Goal: Navigation & Orientation: Find specific page/section

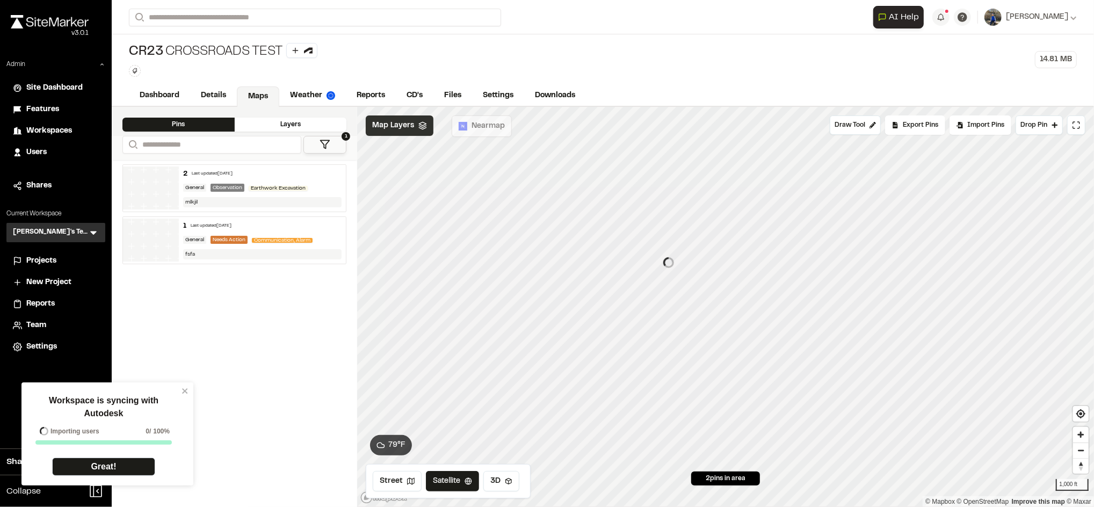
click at [414, 131] on div "Map Layers" at bounding box center [400, 125] width 68 height 20
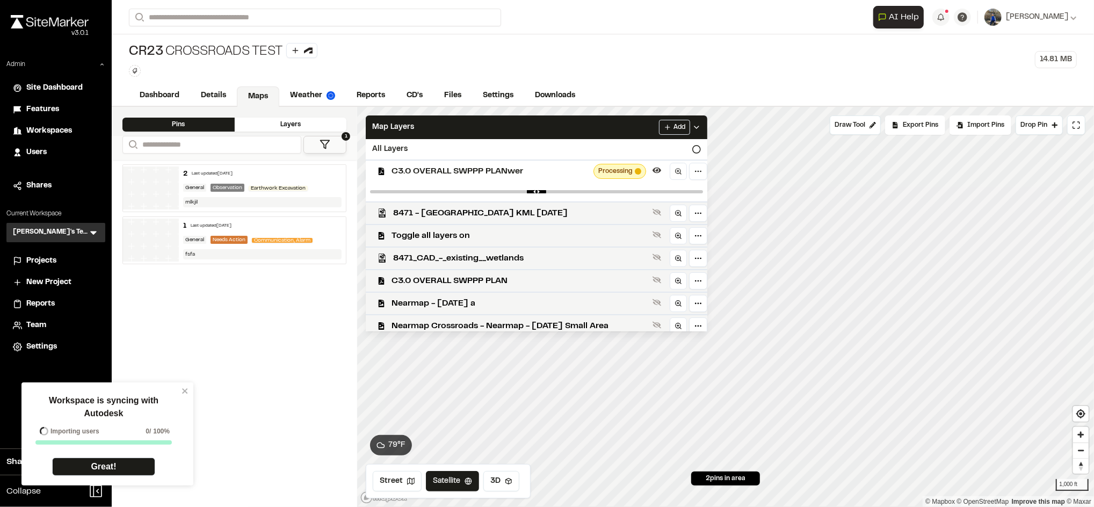
click at [189, 389] on div "Workspace is syncing with Autodesk Importing users 0 / 100% Great!" at bounding box center [107, 433] width 172 height 103
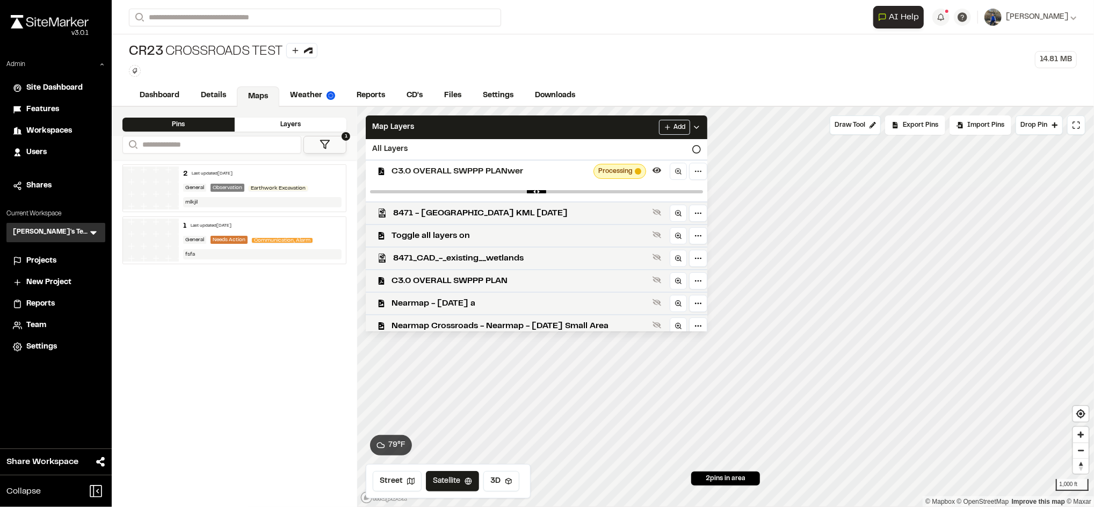
click at [877, 98] on div "Dashboard Details Maps Weather Reports CD's Files Settings Downloads" at bounding box center [603, 95] width 982 height 21
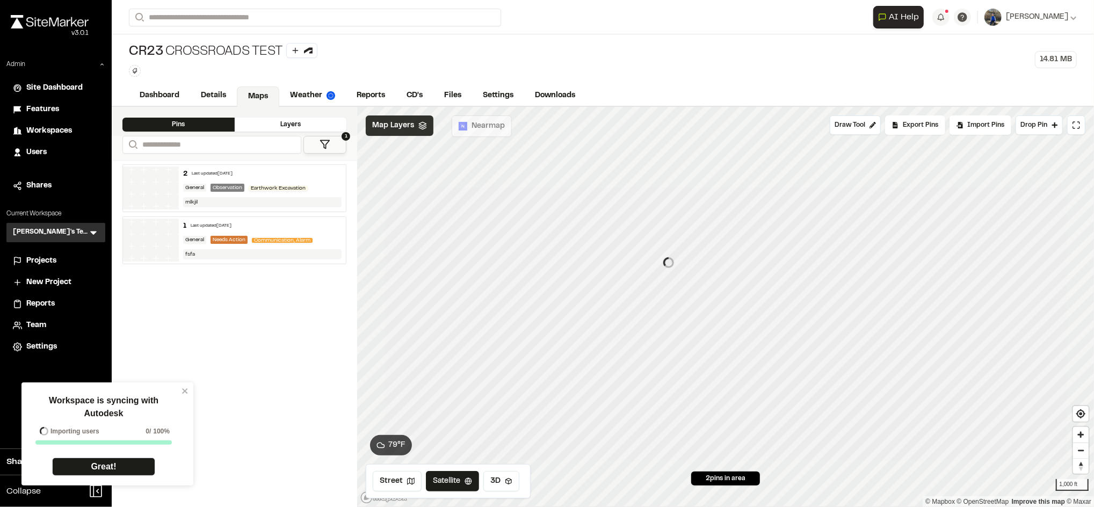
click at [404, 134] on div "Map Layers" at bounding box center [400, 125] width 68 height 20
